Goal: Navigation & Orientation: Find specific page/section

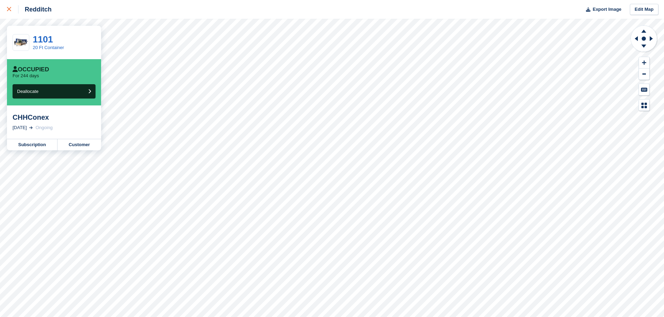
click at [9, 7] on icon at bounding box center [9, 9] width 4 height 4
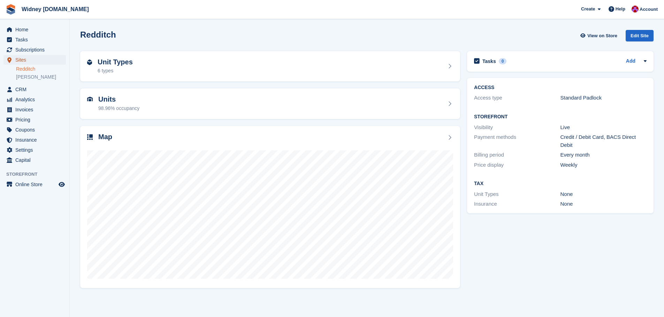
click at [20, 59] on span "Sites" at bounding box center [36, 60] width 42 height 10
click at [23, 70] on link "Redditch" at bounding box center [41, 69] width 50 height 7
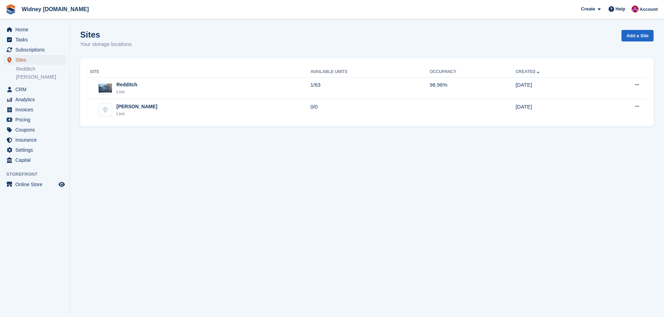
click at [22, 62] on span "Sites" at bounding box center [36, 60] width 42 height 10
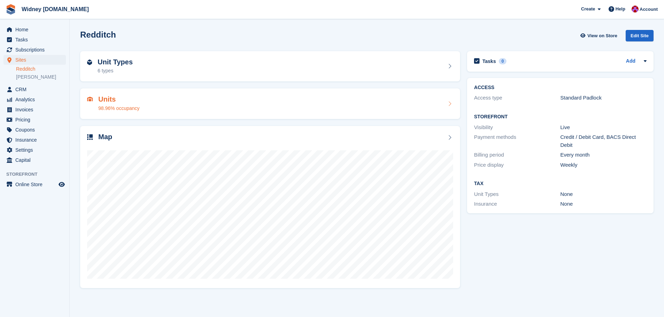
click at [107, 99] on h2 "Units" at bounding box center [118, 99] width 41 height 8
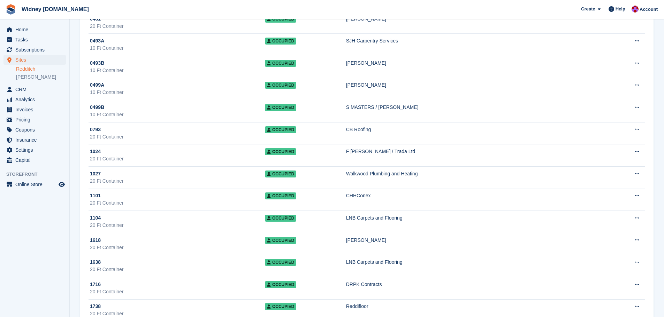
scroll to position [488, 0]
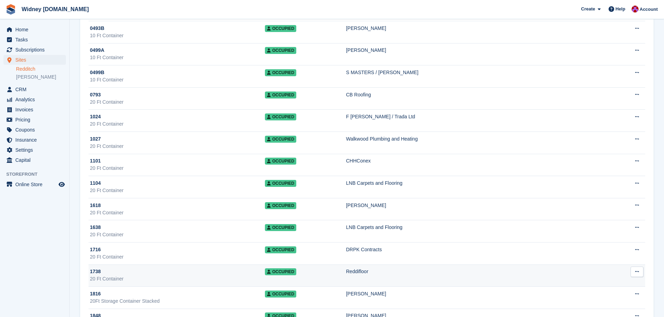
click at [94, 272] on span "1738" at bounding box center [95, 271] width 11 height 7
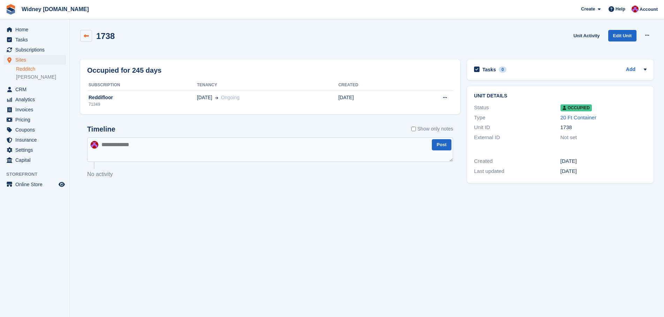
click at [86, 37] on icon at bounding box center [86, 35] width 5 height 5
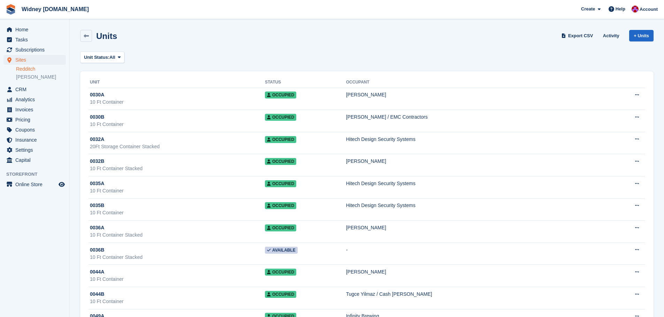
click at [86, 37] on icon at bounding box center [86, 35] width 5 height 5
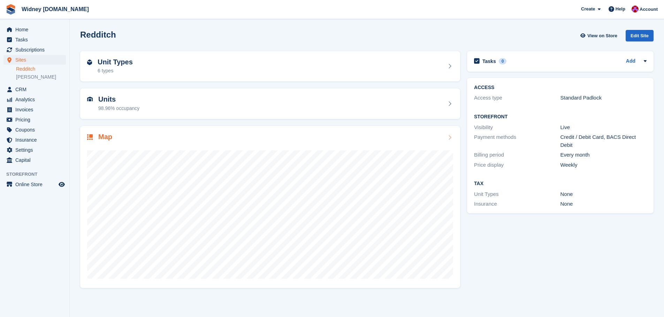
click at [101, 138] on h2 "Map" at bounding box center [105, 137] width 14 height 8
